Goal: Task Accomplishment & Management: Complete application form

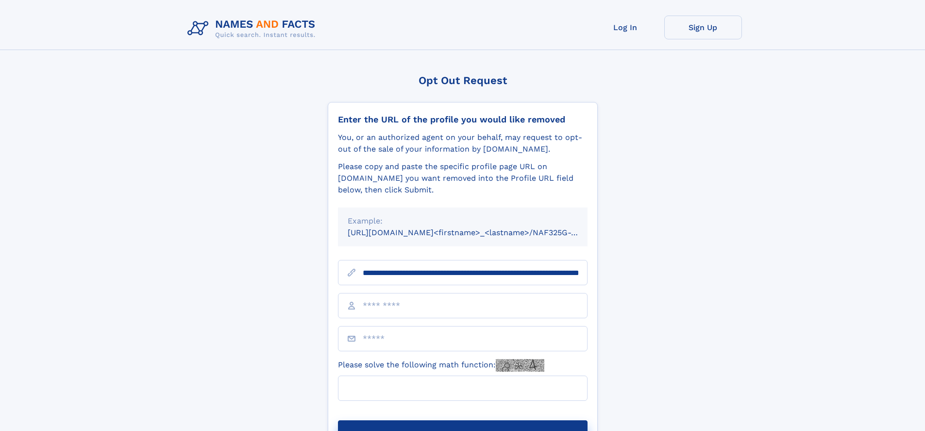
scroll to position [0, 96]
type input "**********"
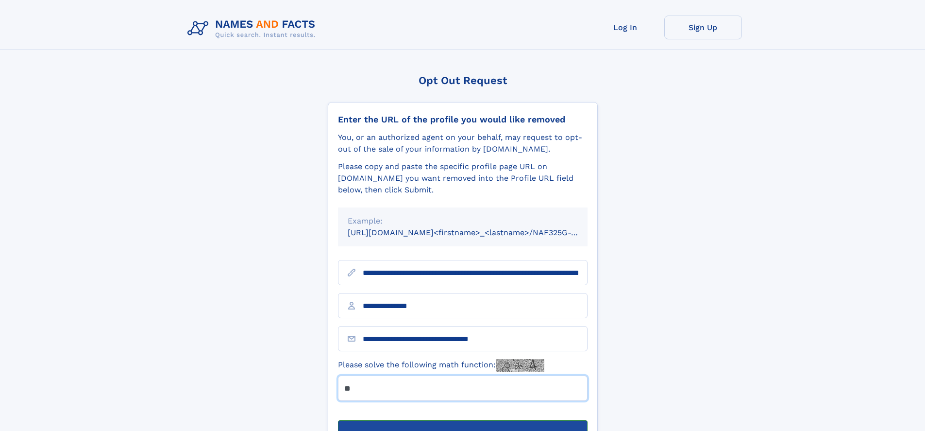
type input "**"
click at [462, 420] on button "Submit Opt Out Request" at bounding box center [463, 435] width 250 height 31
